Goal: Information Seeking & Learning: Learn about a topic

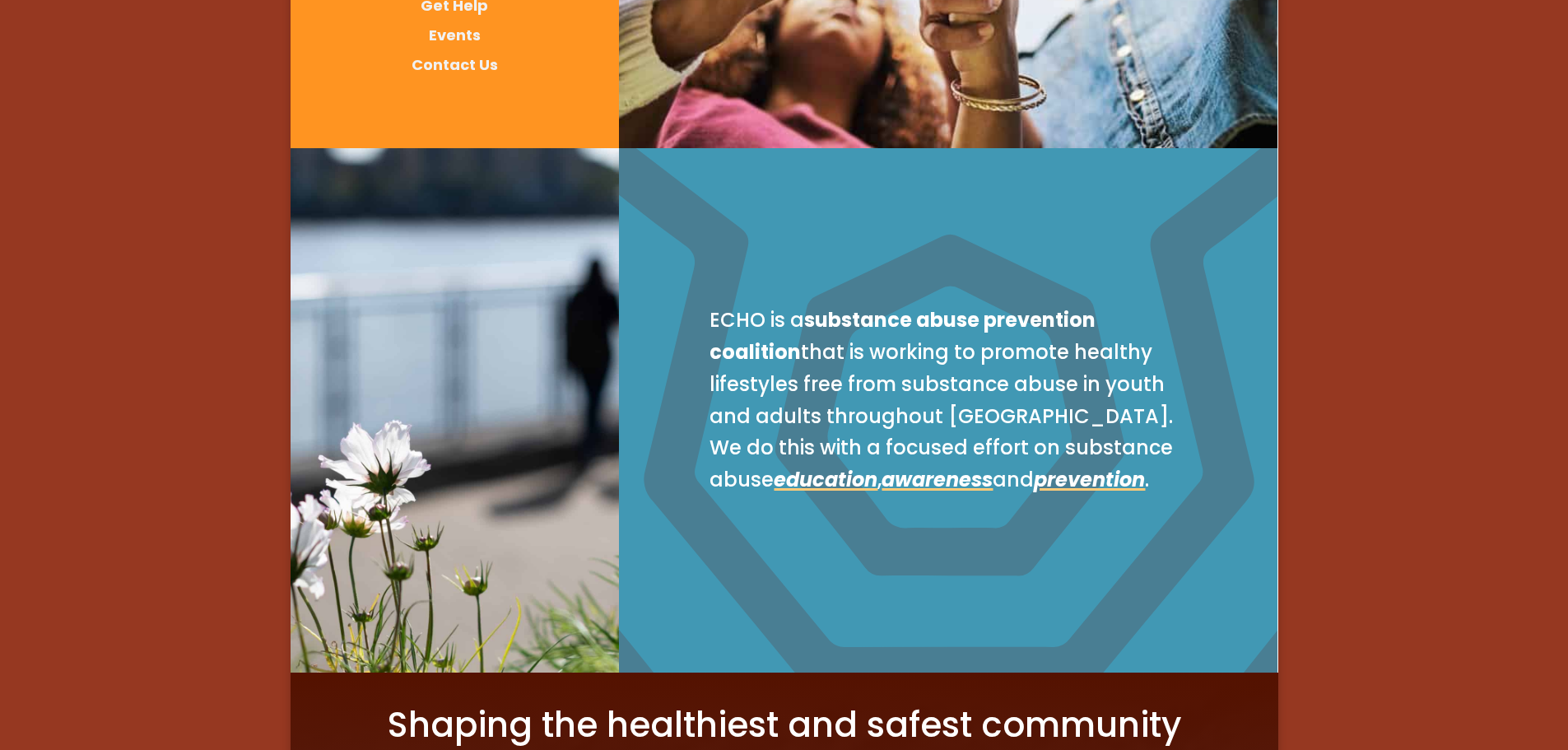
scroll to position [494, 0]
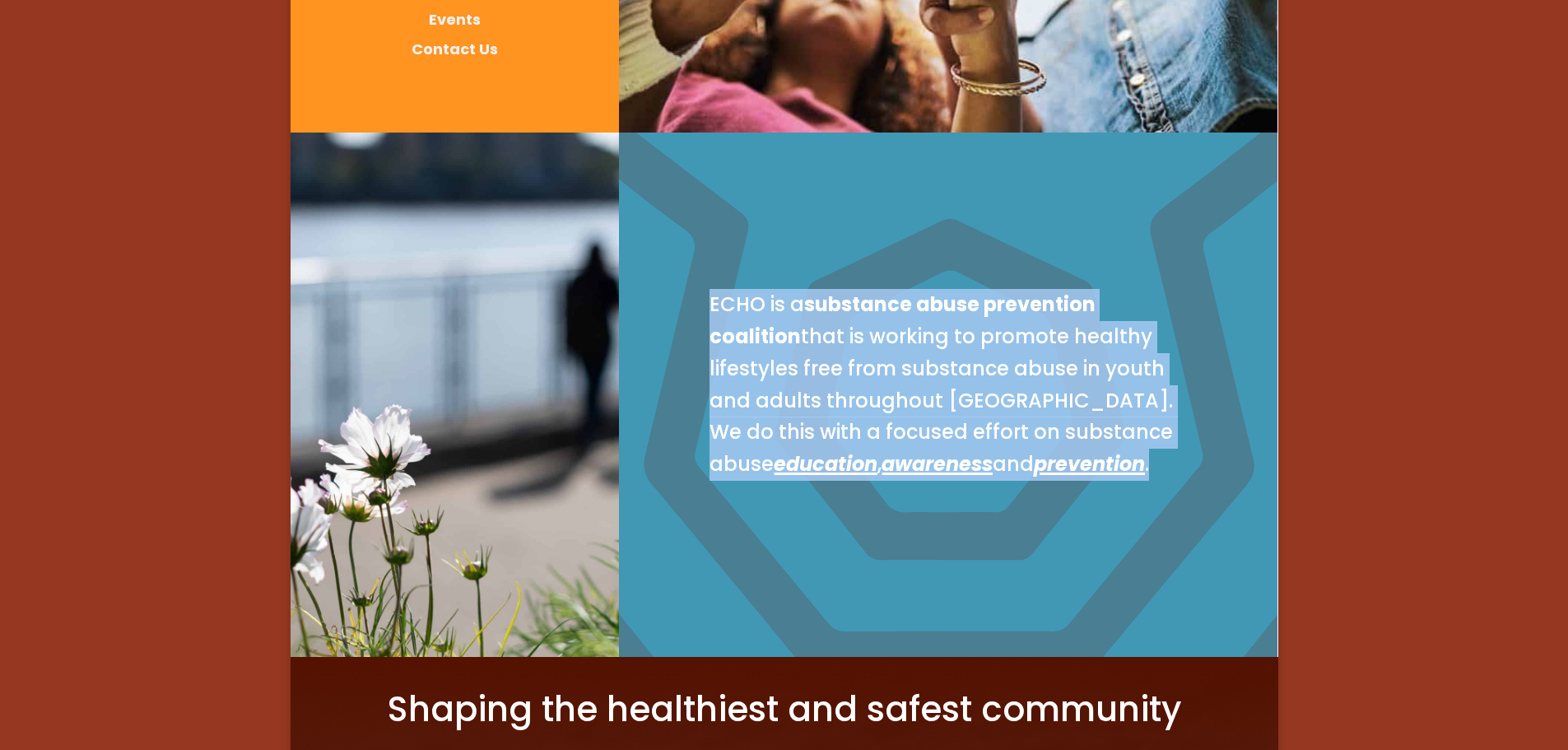
drag, startPoint x: 1073, startPoint y: 457, endPoint x: 699, endPoint y: 310, distance: 401.9
click at [699, 310] on div "ECHO is a substance abuse prevention coalition that is working to promote healt…" at bounding box center [948, 394] width 527 height 261
copy p "ECHO is a substance abuse prevention coalition that is working to promote healt…"
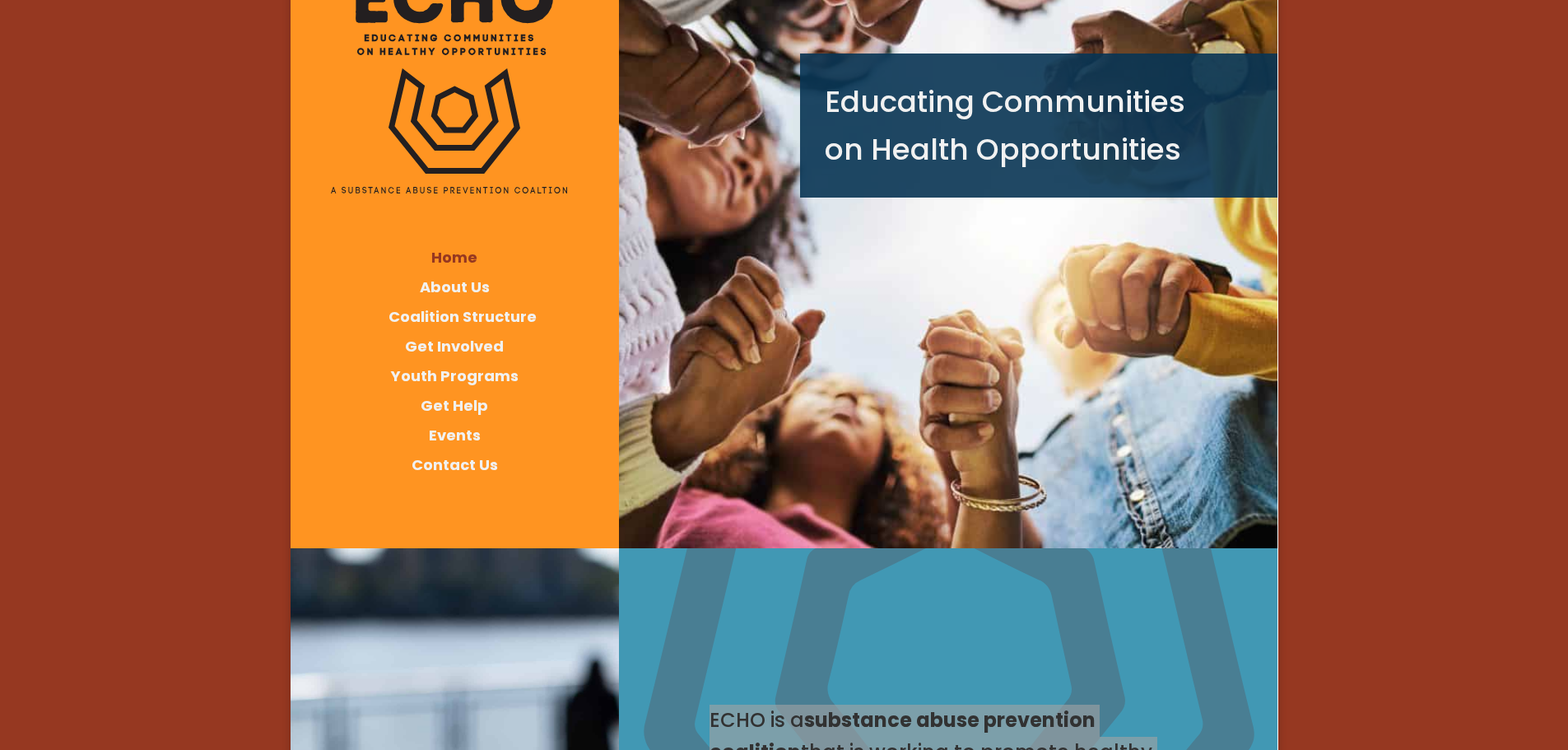
scroll to position [0, 0]
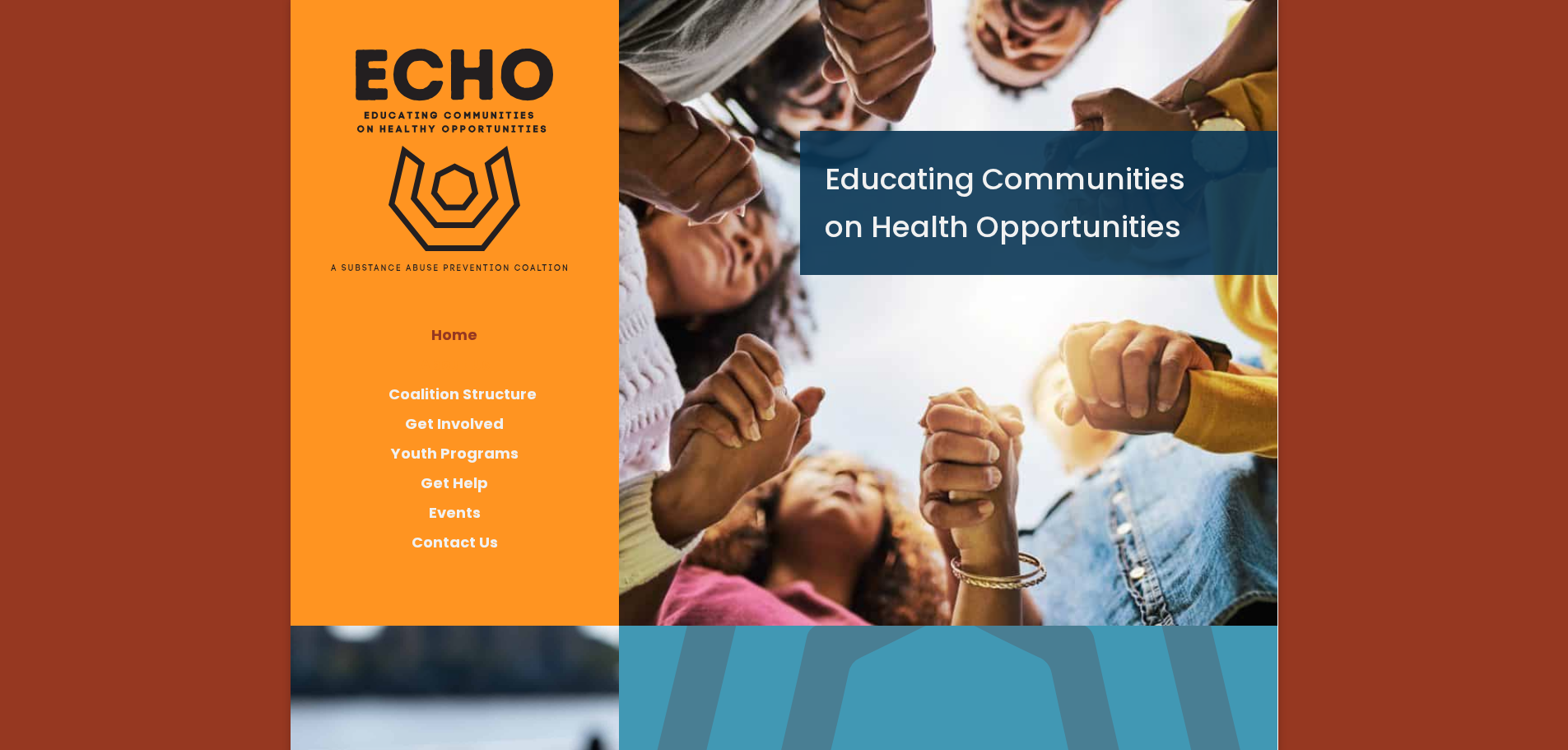
click at [434, 359] on span "About Us" at bounding box center [454, 364] width 70 height 21
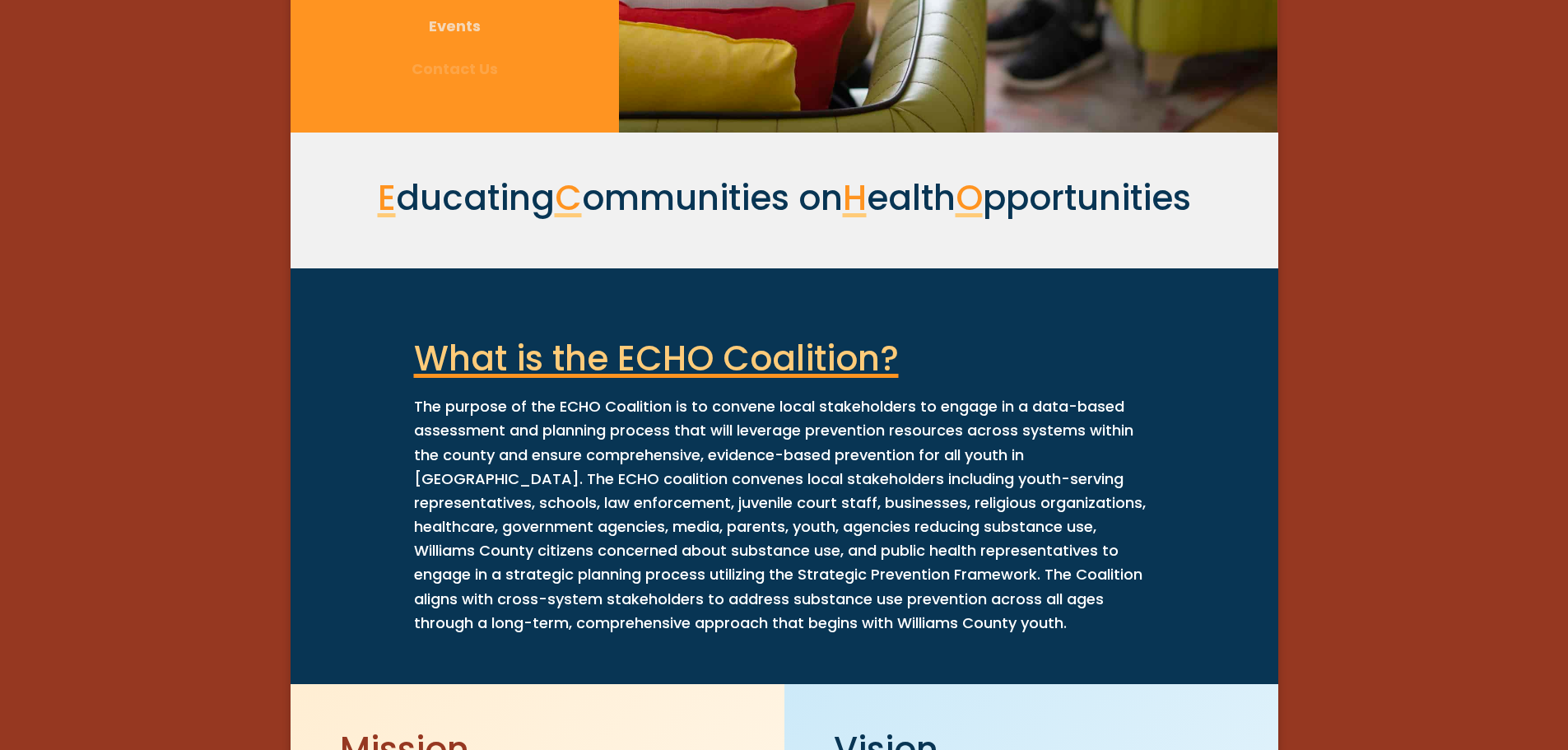
scroll to position [576, 0]
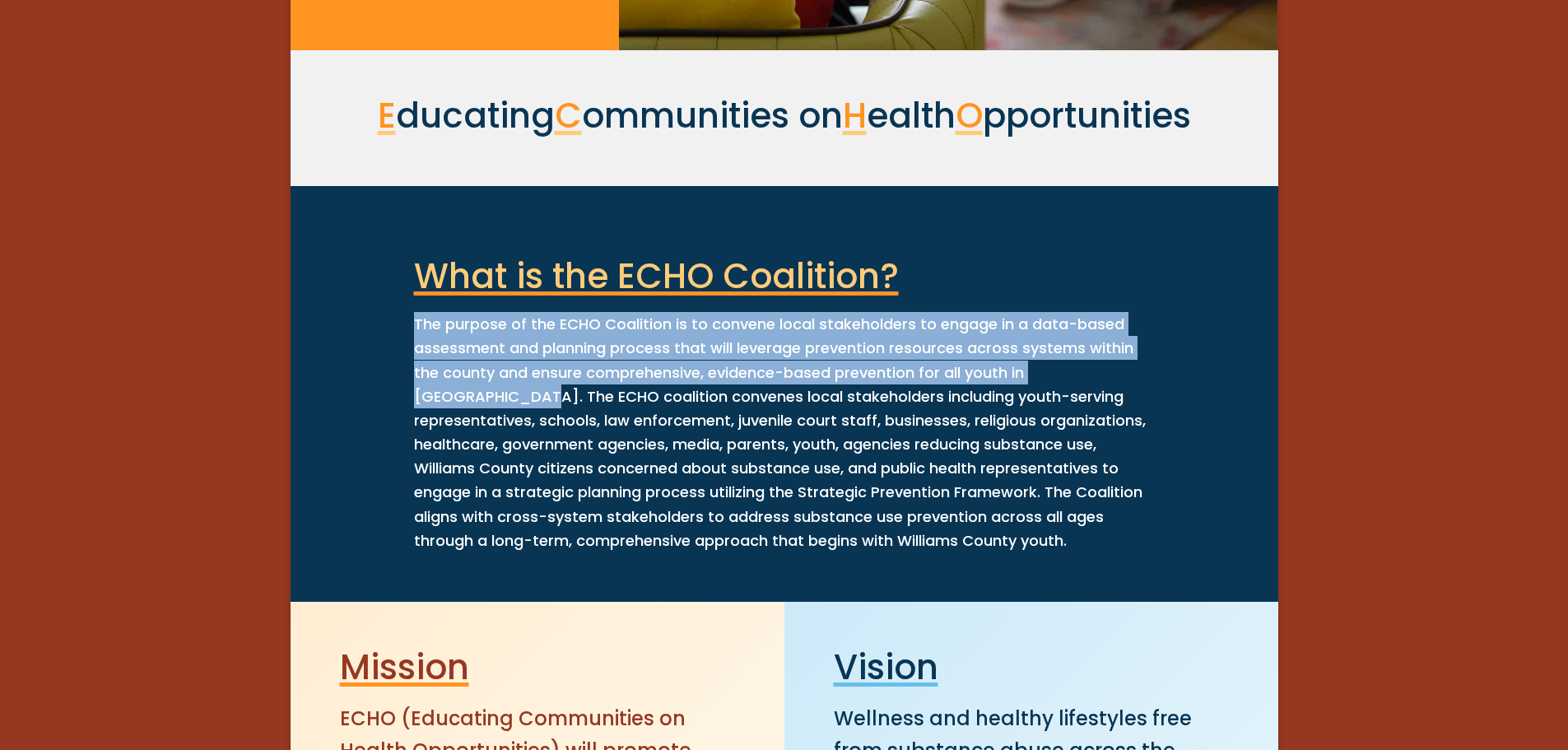
drag, startPoint x: 470, startPoint y: 402, endPoint x: 410, endPoint y: 321, distance: 100.8
click at [410, 321] on div "The purpose of the ECHO Coalition is to convene local stakeholders to engage in…" at bounding box center [784, 432] width 791 height 241
copy div "The purpose of the ECHO Coalition is to convene local stakeholders to engage in…"
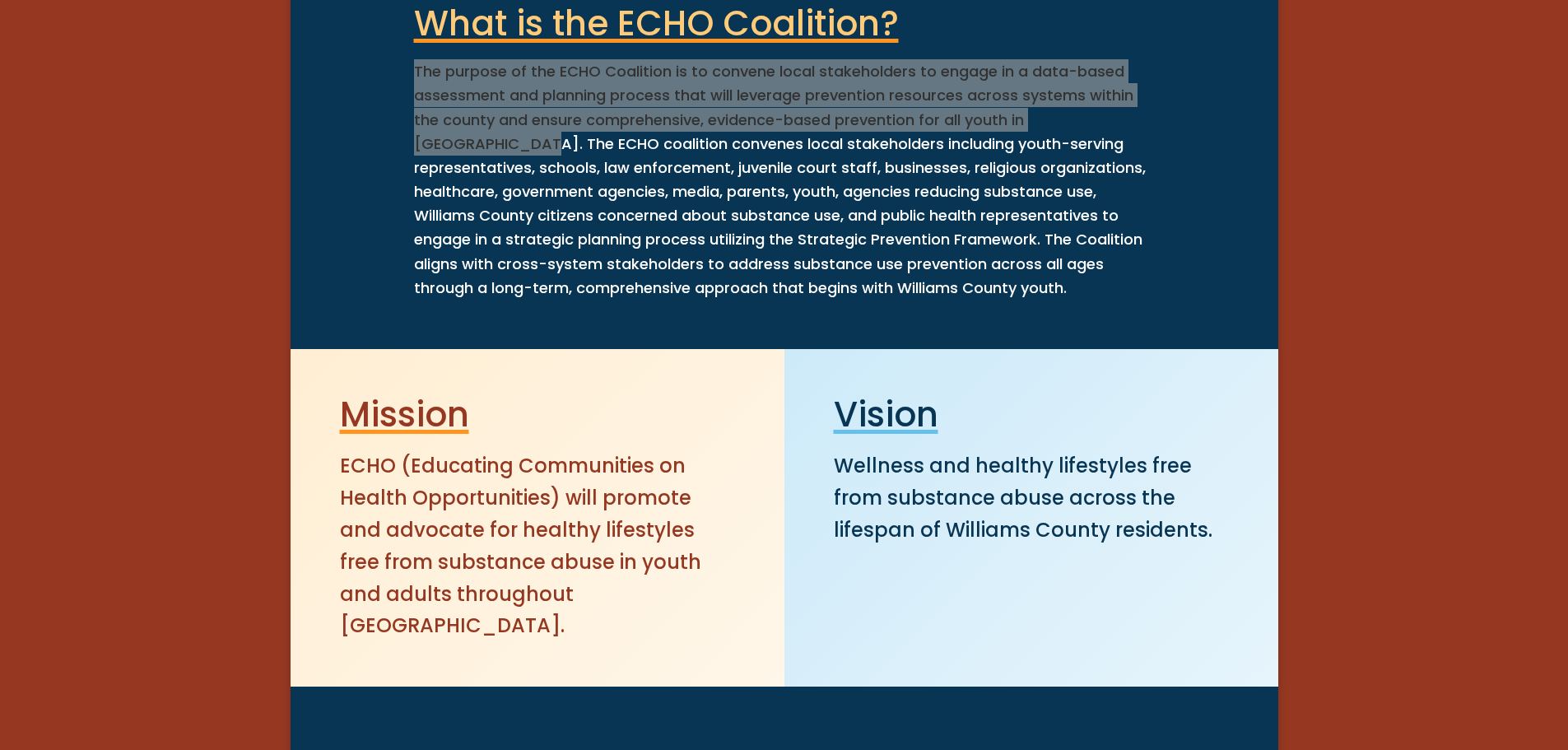
scroll to position [823, 0]
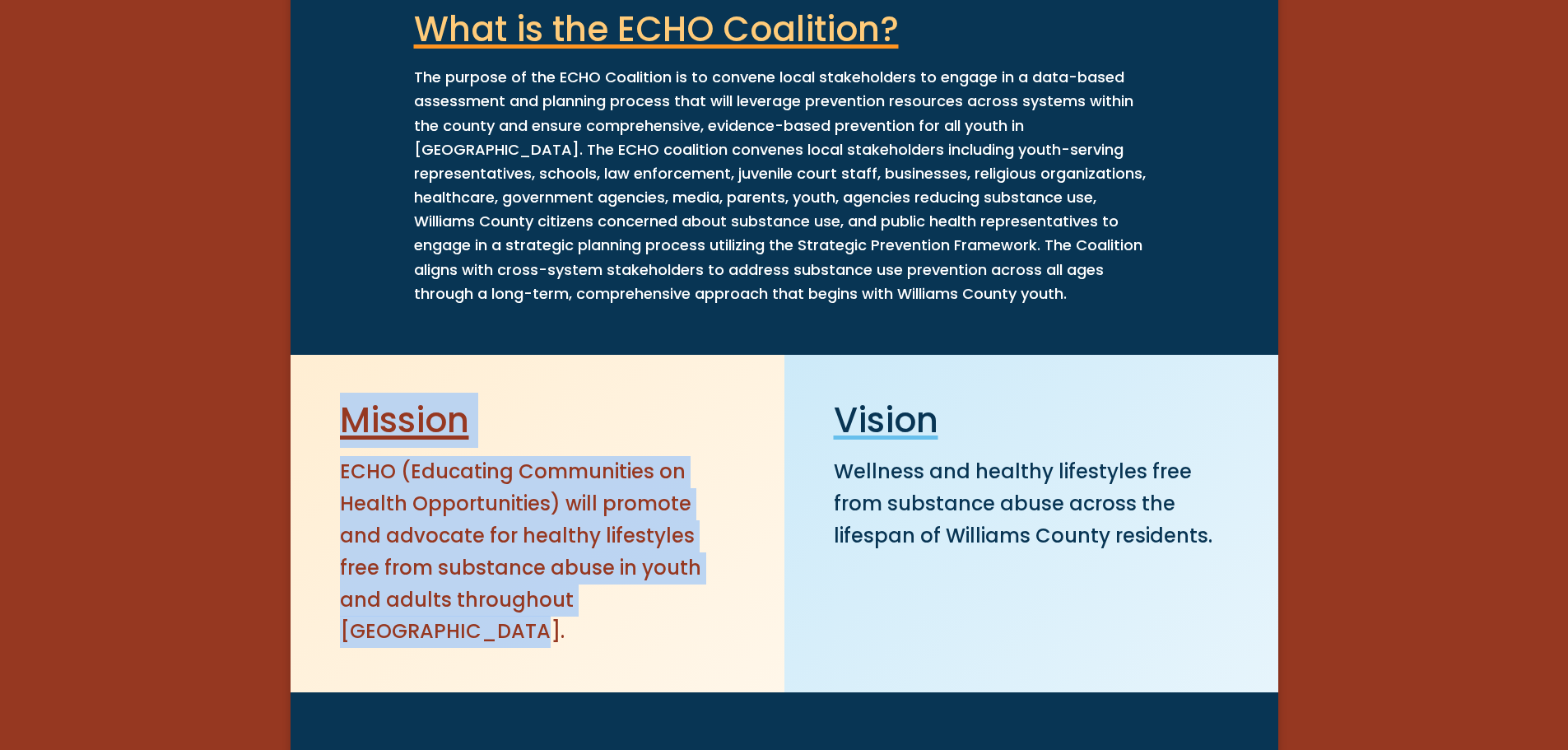
drag, startPoint x: 329, startPoint y: 527, endPoint x: 290, endPoint y: 454, distance: 82.8
click at [290, 454] on div "Mission ECHO (Educating Communities on Health Opportunities) will promote and a…" at bounding box center [537, 523] width 494 height 337
click at [782, 541] on div "Mission ECHO (Educating Communities on Health Opportunities) will promote and a…" at bounding box center [537, 523] width 494 height 337
drag, startPoint x: 728, startPoint y: 603, endPoint x: 347, endPoint y: 480, distance: 400.4
click at [347, 480] on p "ECHO (Educating Communities on Health Opportunities) will promote and advocate …" at bounding box center [537, 552] width 395 height 192
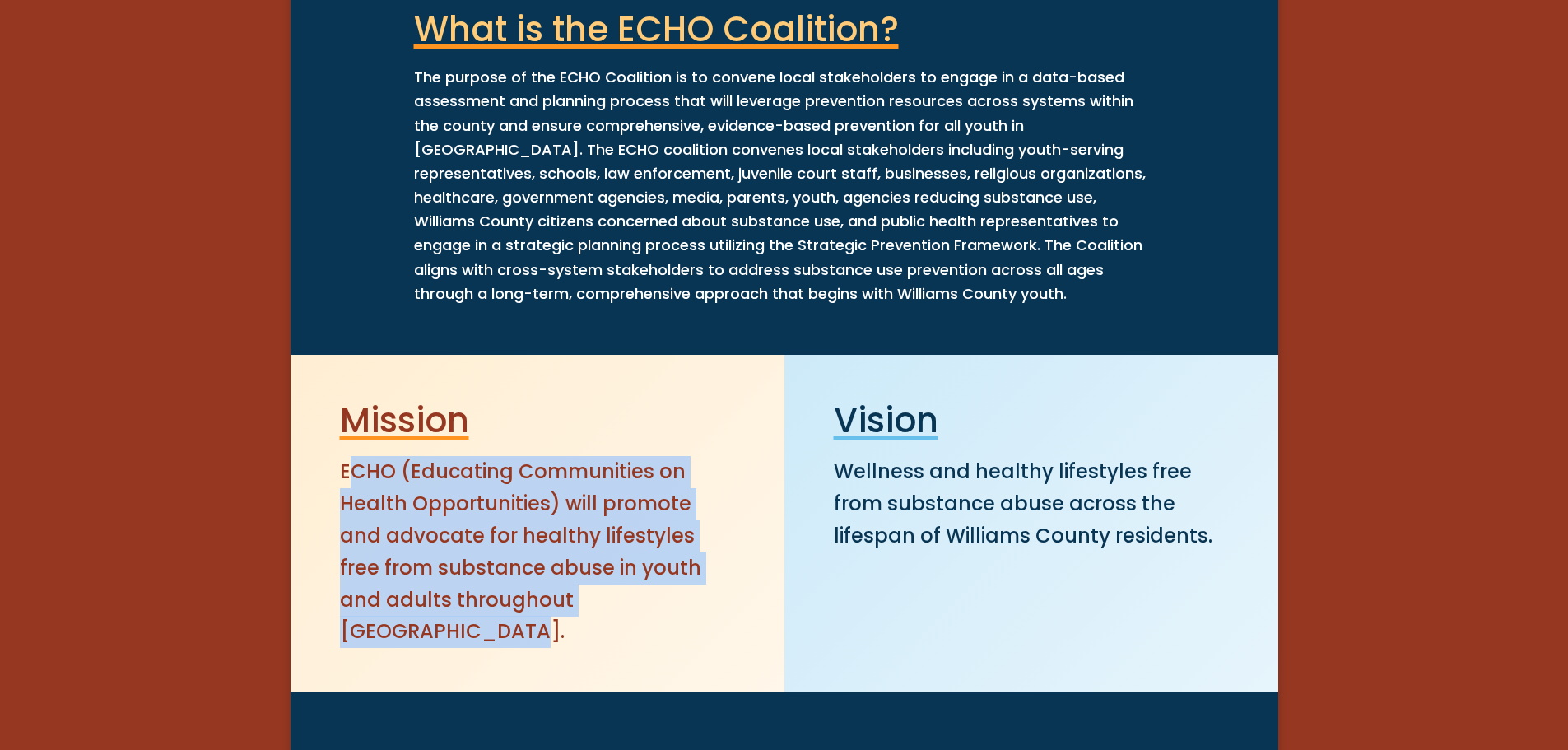
click at [686, 617] on div "Mission ECHO (Educating Communities on Health Opportunities) will promote and a…" at bounding box center [537, 523] width 494 height 337
drag, startPoint x: 698, startPoint y: 605, endPoint x: 336, endPoint y: 479, distance: 383.3
click at [336, 479] on div "ECHO (Educating Communities on Health Opportunities) will promote and advocate …" at bounding box center [537, 552] width 444 height 192
copy p "ECHO (Educating Communities on Health Opportunities) will promote and advocate …"
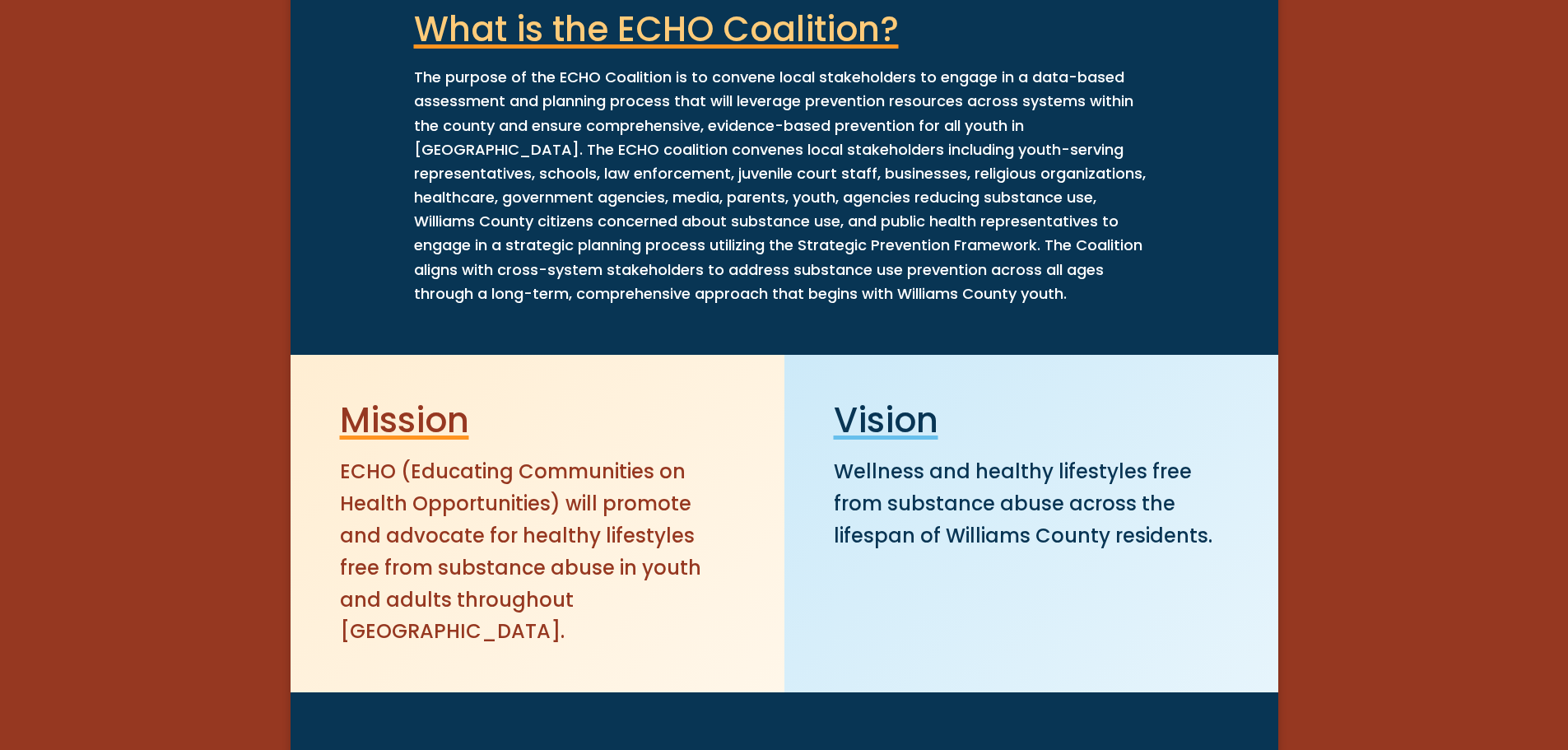
drag, startPoint x: 889, startPoint y: 540, endPoint x: 1012, endPoint y: 498, distance: 130.0
click at [885, 540] on p "Wellness and healthy lifestyles free from substance abuse across the lifespan o…" at bounding box center [1031, 504] width 395 height 96
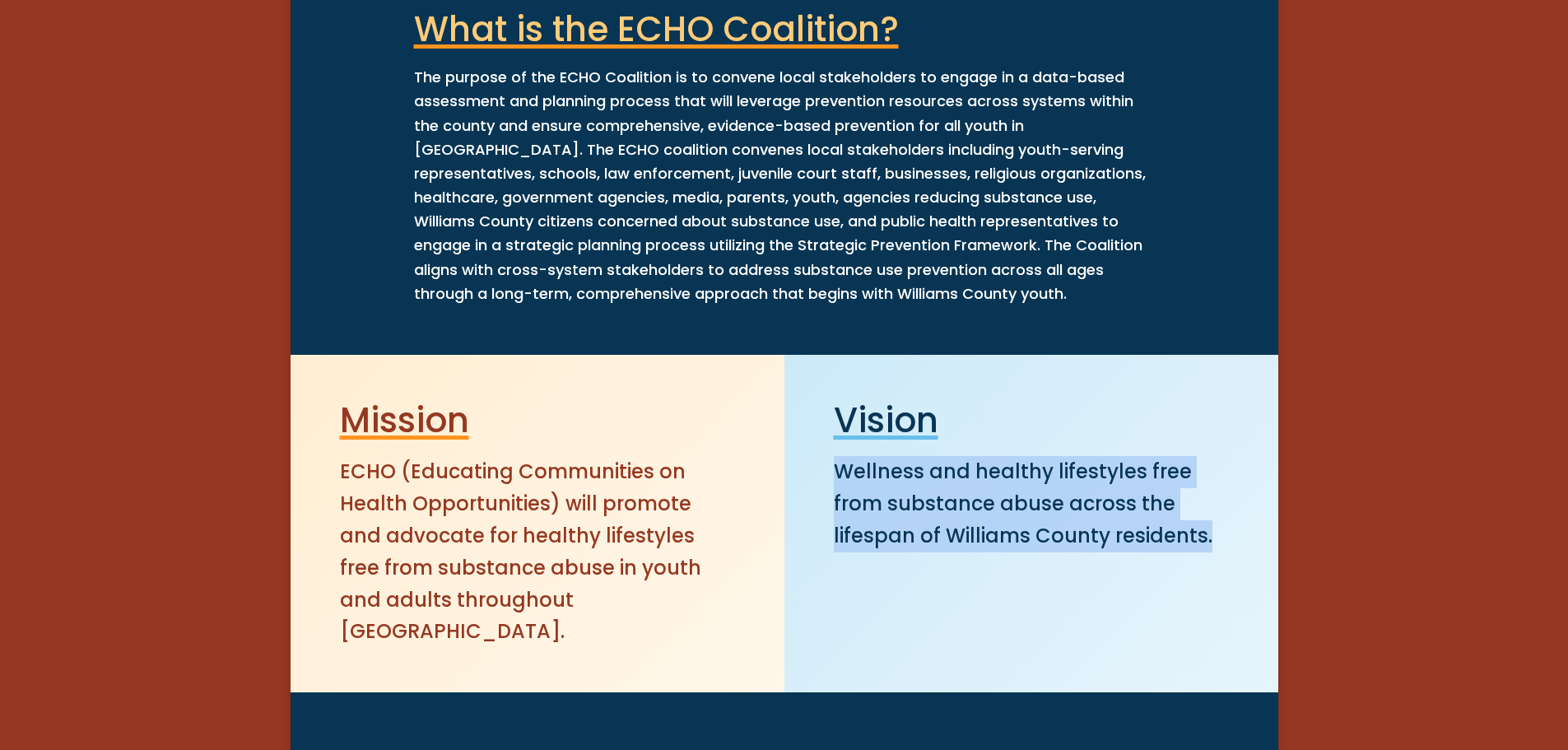
drag, startPoint x: 1248, startPoint y: 536, endPoint x: 822, endPoint y: 479, distance: 429.8
click at [822, 479] on div "Wellness and healthy lifestyles free from substance abuse across the lifespan o…" at bounding box center [1031, 504] width 444 height 96
copy p "Wellness and healthy lifestyles free from substance abuse across the lifespan o…"
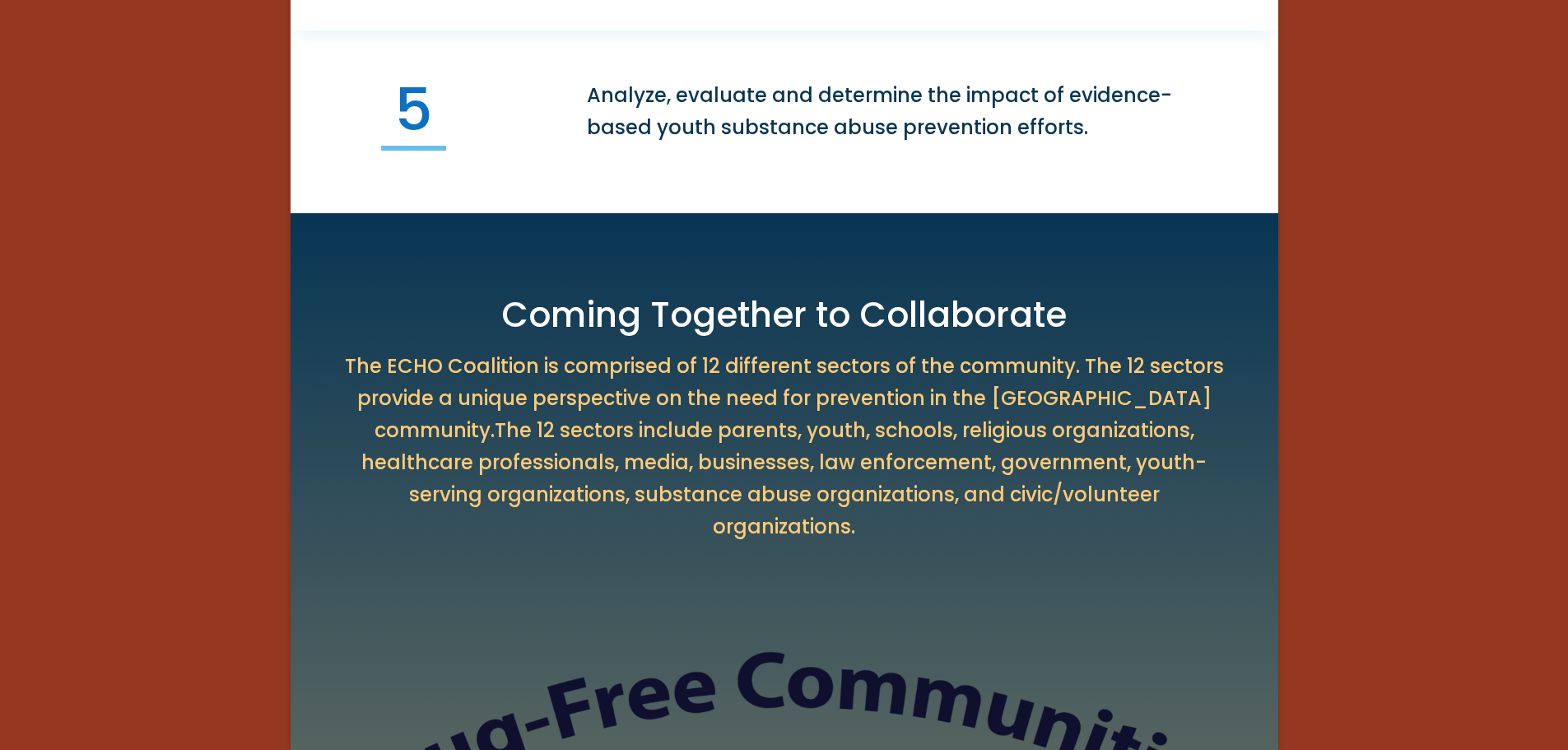
scroll to position [4116, 0]
